Goal: Complete application form

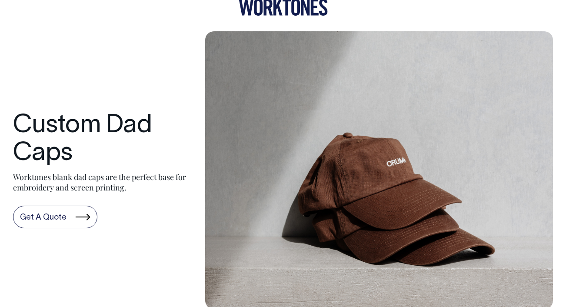
click at [66, 218] on link "Get A Quote" at bounding box center [55, 217] width 84 height 23
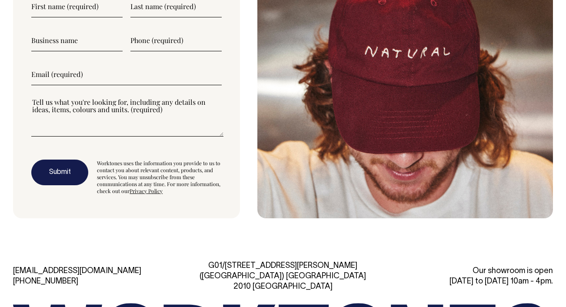
scroll to position [2244, 0]
click at [44, 11] on input"] "text" at bounding box center [76, 7] width 91 height 22
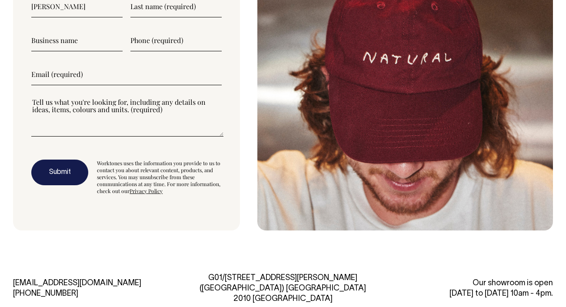
type input"] "[PERSON_NAME]"
click at [156, 8] on input"] "text" at bounding box center [175, 7] width 91 height 22
type input"] "Prior"
click at [64, 40] on input"] "text" at bounding box center [76, 41] width 91 height 22
type input"] "Freshworks"
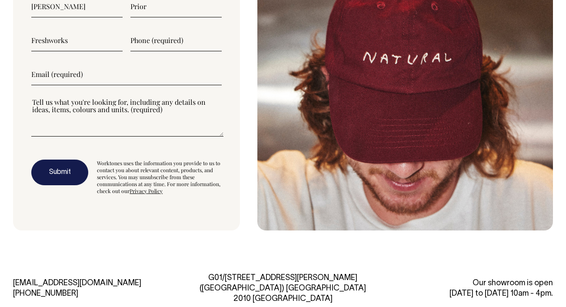
click at [189, 43] on input"] "text" at bounding box center [175, 41] width 91 height 22
type input"] "0490180865"
click at [146, 77] on input"] "email" at bounding box center [126, 74] width 190 height 22
type input"] "[PERSON_NAME][EMAIL_ADDRESS][DOMAIN_NAME]"
click at [49, 129] on textarea"] at bounding box center [127, 116] width 192 height 39
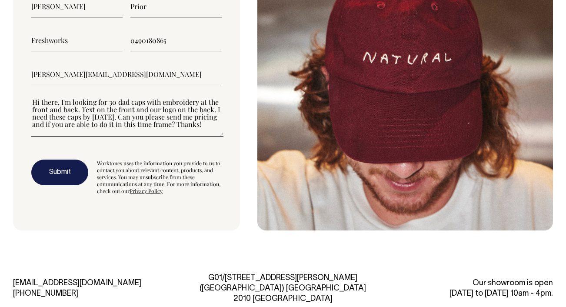
type textarea"] "Hi there, I'm looking for 30 dad caps with embroidery at the front and back. Te…"
click at [57, 167] on button "Submit" at bounding box center [59, 173] width 57 height 26
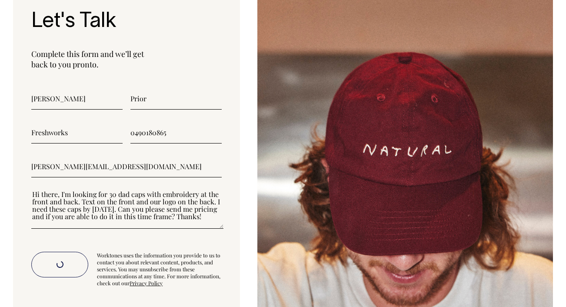
scroll to position [2152, 0]
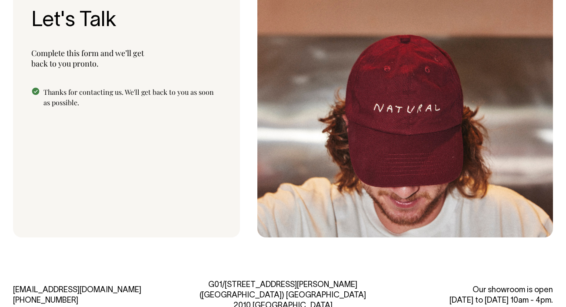
scroll to position [2153, 0]
